Goal: Find specific page/section: Find specific page/section

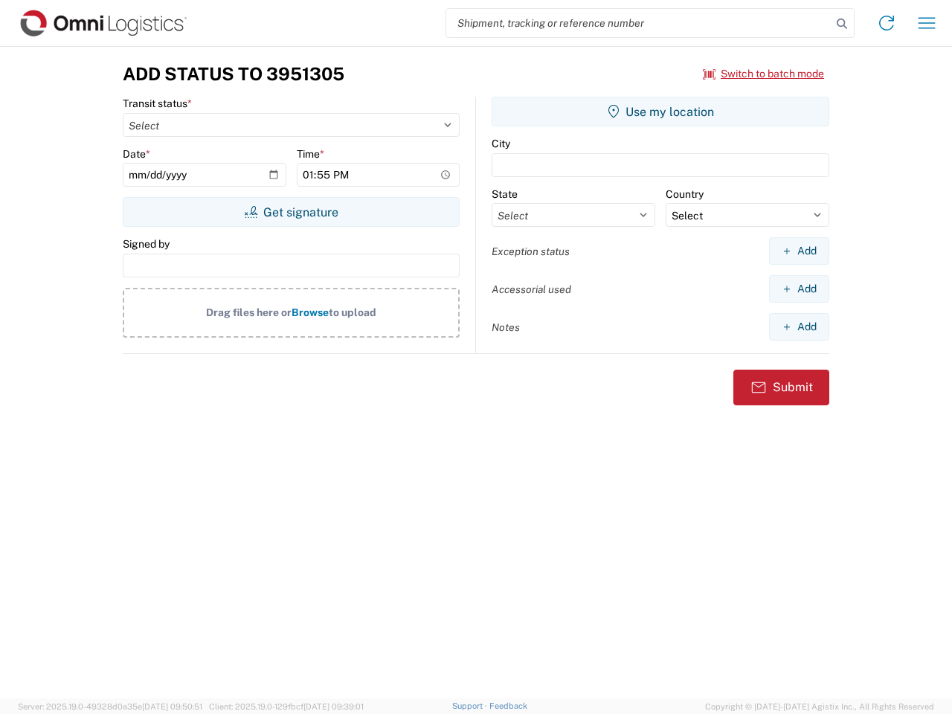
click at [639, 23] on input "search" at bounding box center [638, 23] width 385 height 28
click at [842, 24] on icon at bounding box center [842, 23] width 21 height 21
click at [887, 23] on icon at bounding box center [887, 23] width 24 height 24
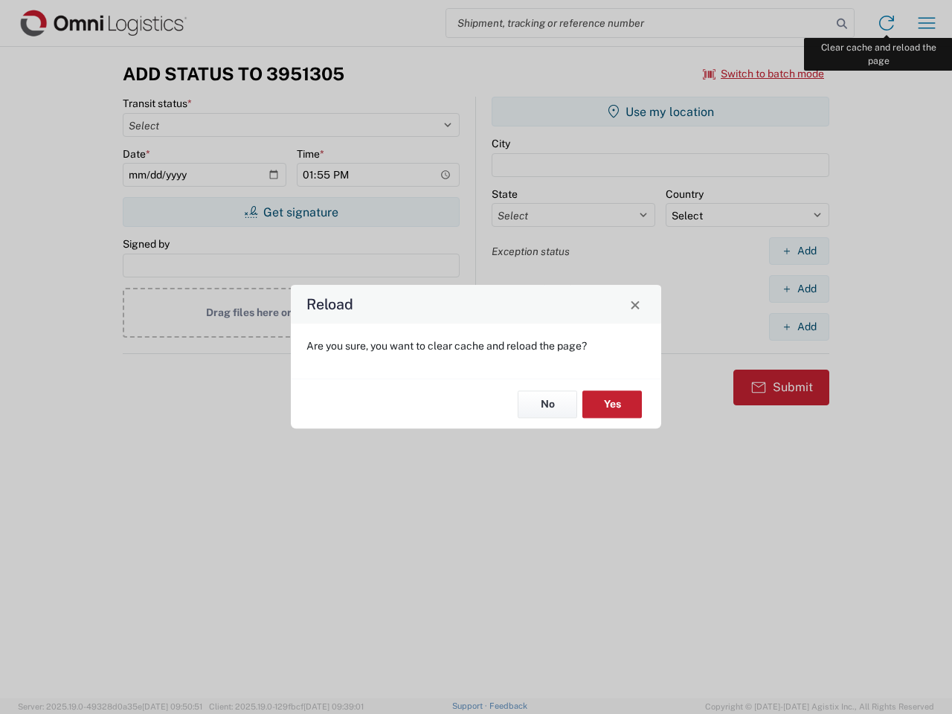
click at [927, 23] on div "Reload Are you sure, you want to clear cache and reload the page? No Yes" at bounding box center [476, 357] width 952 height 714
click at [764, 74] on div "Reload Are you sure, you want to clear cache and reload the page? No Yes" at bounding box center [476, 357] width 952 height 714
click at [291, 212] on div "Reload Are you sure, you want to clear cache and reload the page? No Yes" at bounding box center [476, 357] width 952 height 714
click at [661, 112] on div "Reload Are you sure, you want to clear cache and reload the page? No Yes" at bounding box center [476, 357] width 952 height 714
click at [799, 251] on div "Reload Are you sure, you want to clear cache and reload the page? No Yes" at bounding box center [476, 357] width 952 height 714
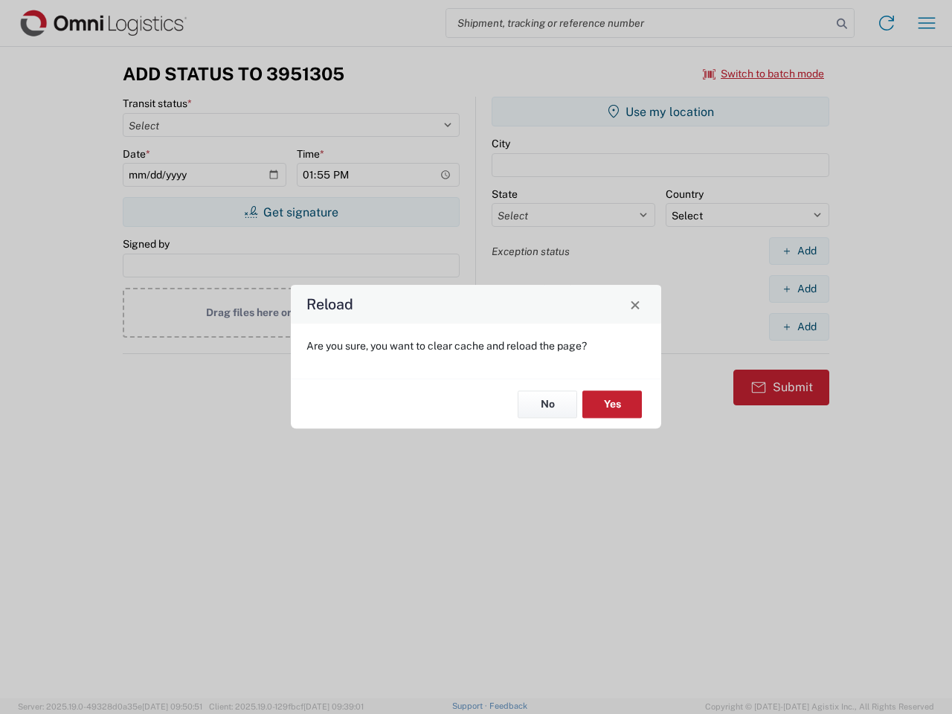
click at [799, 289] on div "Reload Are you sure, you want to clear cache and reload the page? No Yes" at bounding box center [476, 357] width 952 height 714
click at [799, 327] on div "Reload Are you sure, you want to clear cache and reload the page? No Yes" at bounding box center [476, 357] width 952 height 714
